Goal: Information Seeking & Learning: Check status

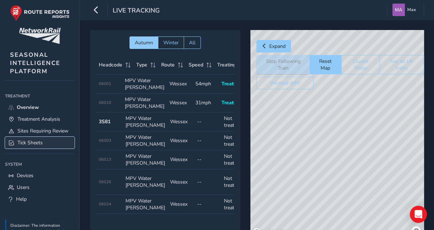
click at [36, 146] on span "Tick Sheets" at bounding box center [29, 142] width 25 height 7
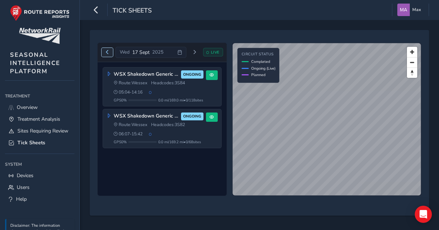
click at [107, 53] on span "Previous day" at bounding box center [107, 52] width 4 height 4
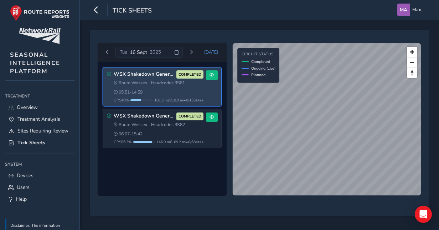
click at [188, 85] on div "Route: Wessex Headcodes: 3S81 05:51 - 14:59" at bounding box center [159, 87] width 90 height 15
click at [210, 74] on span at bounding box center [212, 75] width 4 height 4
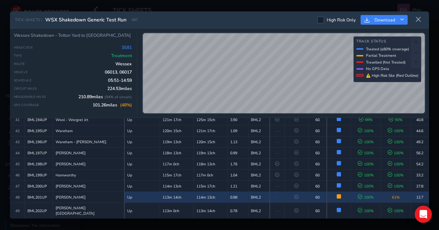
scroll to position [504, 0]
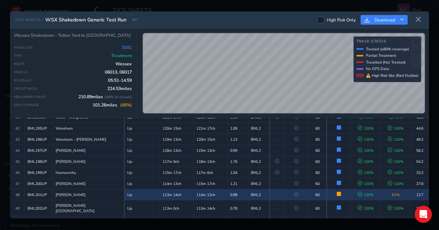
click at [358, 192] on icon at bounding box center [360, 194] width 5 height 5
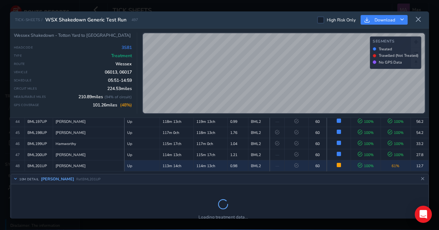
scroll to position [549, 0]
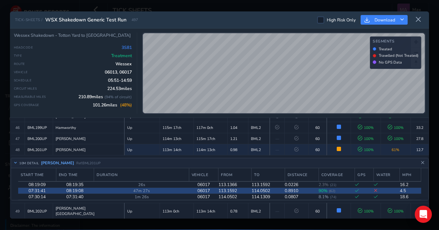
click at [375, 188] on td at bounding box center [387, 191] width 26 height 6
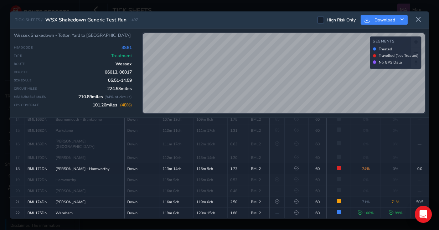
scroll to position [194, 0]
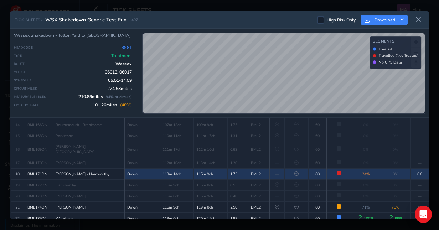
click at [239, 168] on td "1.73" at bounding box center [238, 173] width 21 height 11
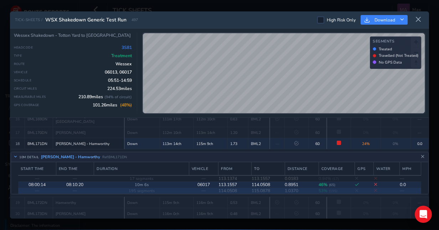
scroll to position [223, 0]
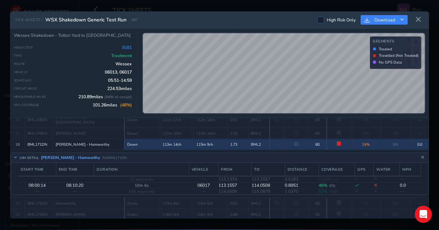
click at [280, 120] on div "TICK-SHEETS / WSX Shakedown Generic Test Run 497 High Risk Only Download Wessex…" at bounding box center [219, 114] width 419 height 207
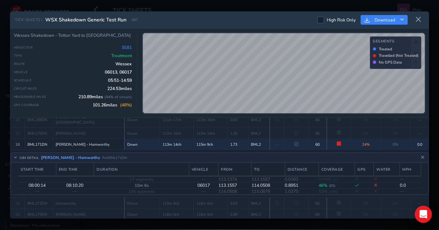
click at [246, 135] on div "TICK-SHEETS / WSX Shakedown Generic Test Run 497 High Risk Only Download Wessex…" at bounding box center [219, 114] width 419 height 207
click at [266, 143] on div "TICK-SHEETS / WSX Shakedown Generic Test Run 497 High Risk Only Download Wessex…" at bounding box center [219, 114] width 419 height 207
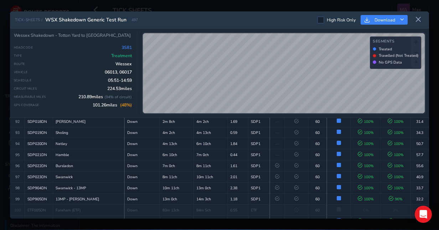
scroll to position [1143, 0]
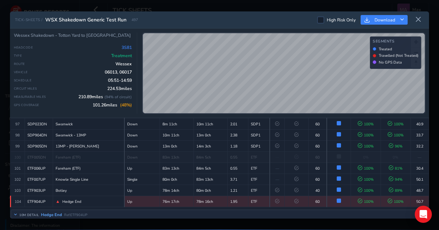
scroll to position [1151, 0]
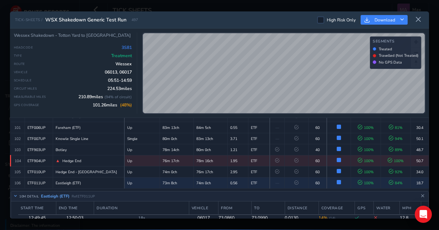
scroll to position [1173, 0]
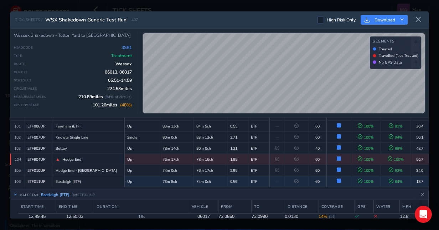
click at [405, 219] on td "19.8" at bounding box center [410, 222] width 21 height 6
click at [420, 191] on button "Close detail view" at bounding box center [423, 194] width 6 height 6
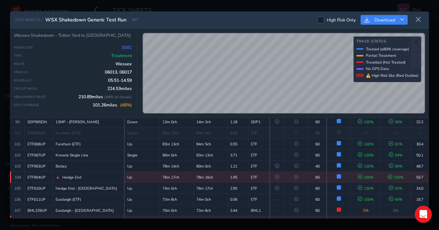
scroll to position [1154, 0]
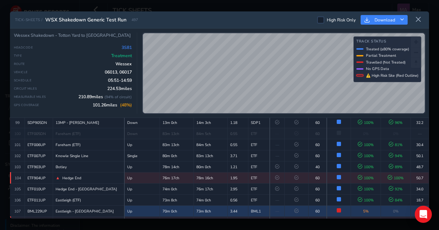
click at [296, 205] on td at bounding box center [297, 210] width 24 height 11
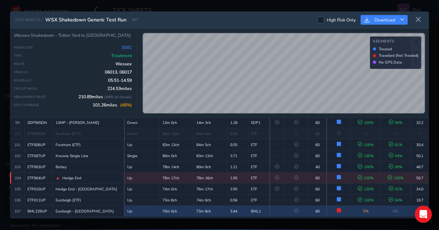
scroll to position [1184, 0]
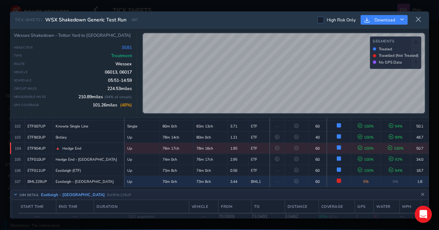
click at [304, 118] on div "TICK-SHEETS / WSX Shakedown Generic Test Run 497 High Risk Only Download Wessex…" at bounding box center [219, 114] width 419 height 207
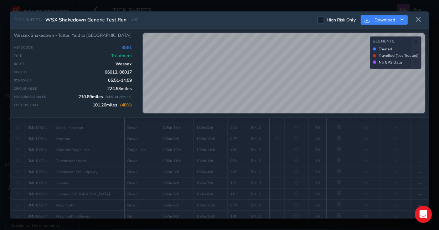
scroll to position [0, 0]
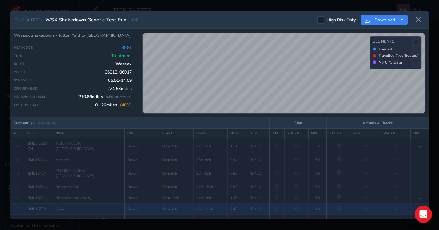
click at [297, 203] on td at bounding box center [297, 208] width 24 height 11
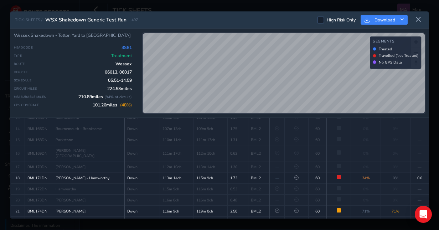
scroll to position [226, 0]
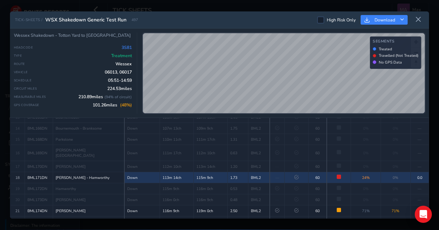
click at [299, 172] on td at bounding box center [297, 177] width 24 height 11
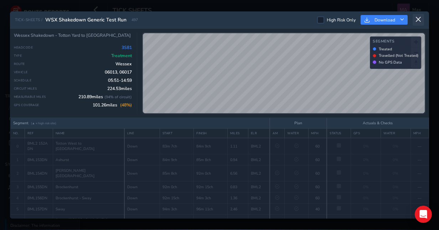
click at [418, 17] on icon at bounding box center [418, 19] width 6 height 6
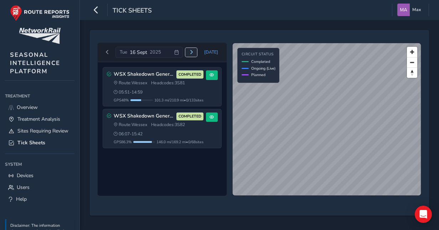
click at [196, 50] on button "Next day" at bounding box center [191, 52] width 12 height 9
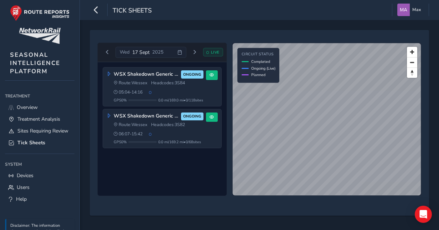
click at [209, 51] on icon at bounding box center [207, 52] width 2 height 2
click at [108, 52] on span "Previous day" at bounding box center [107, 52] width 4 height 4
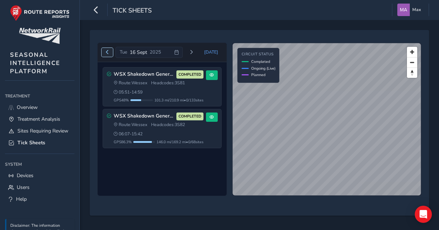
click at [108, 52] on span "Previous day" at bounding box center [107, 52] width 4 height 4
